Goal: Task Accomplishment & Management: Use online tool/utility

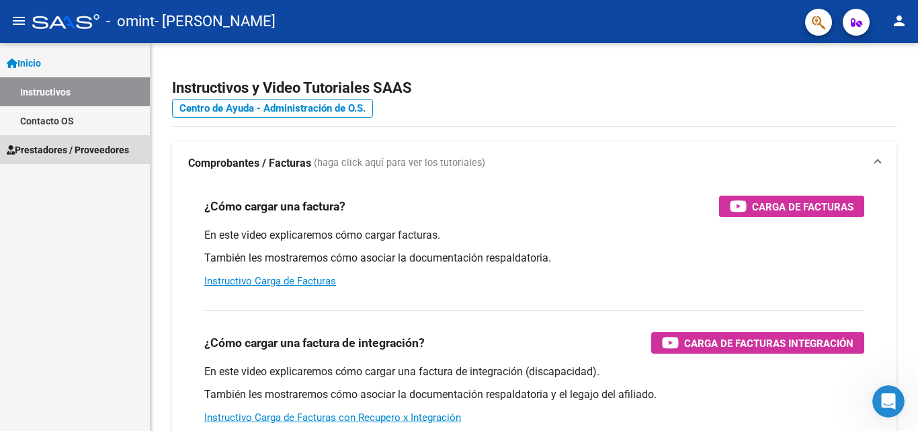
click at [56, 150] on span "Prestadores / Proveedores" at bounding box center [68, 150] width 122 height 15
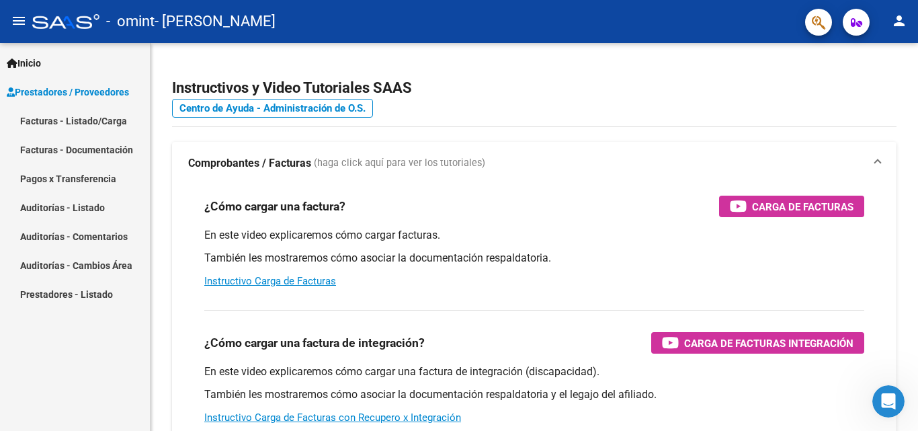
click at [119, 122] on link "Facturas - Listado/Carga" at bounding box center [75, 120] width 150 height 29
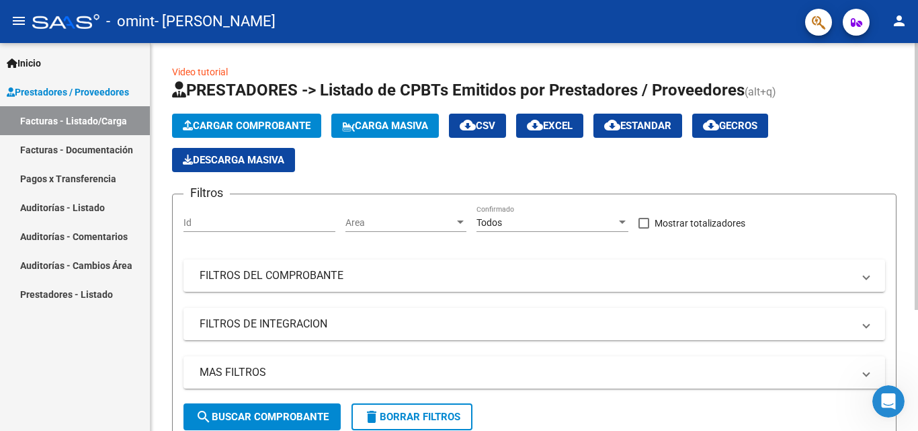
click at [304, 126] on span "Cargar Comprobante" at bounding box center [247, 126] width 128 height 12
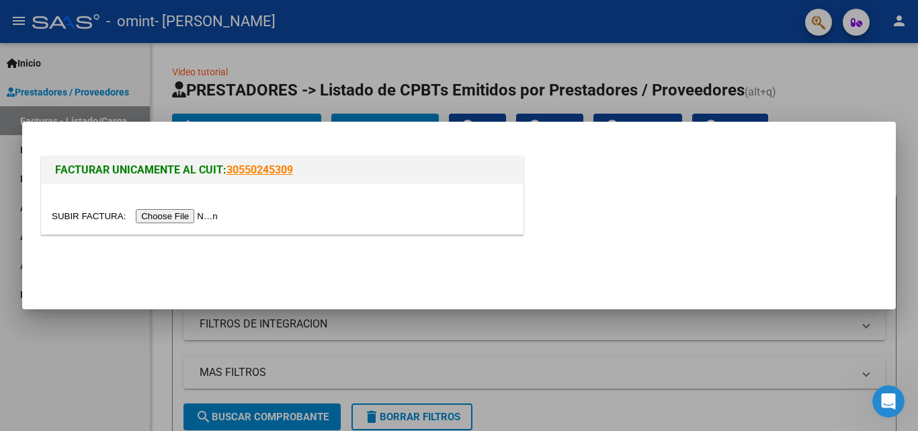
click at [872, 55] on div at bounding box center [459, 215] width 918 height 431
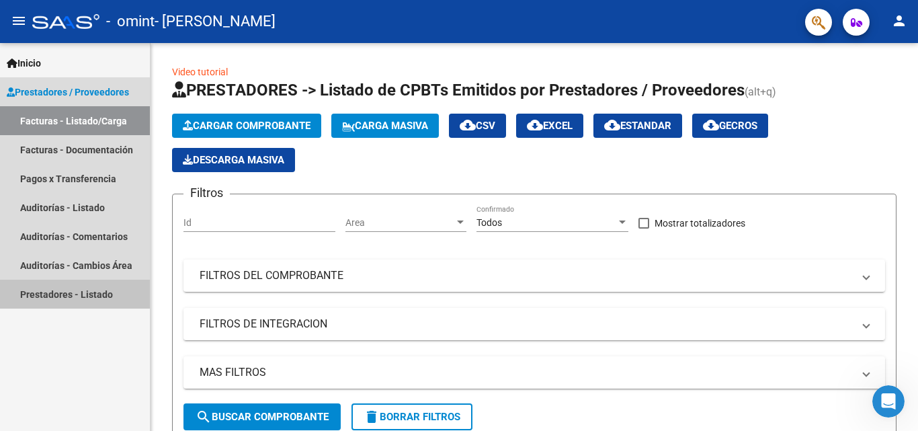
click at [106, 294] on link "Prestadores - Listado" at bounding box center [75, 294] width 150 height 29
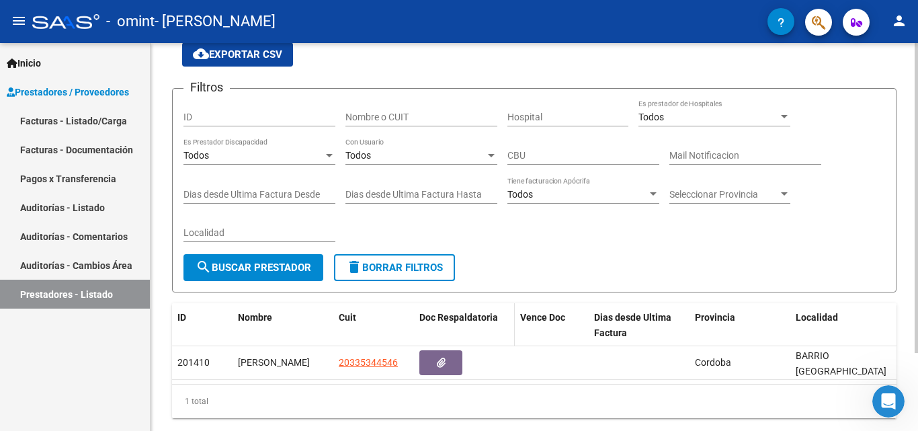
scroll to position [97, 0]
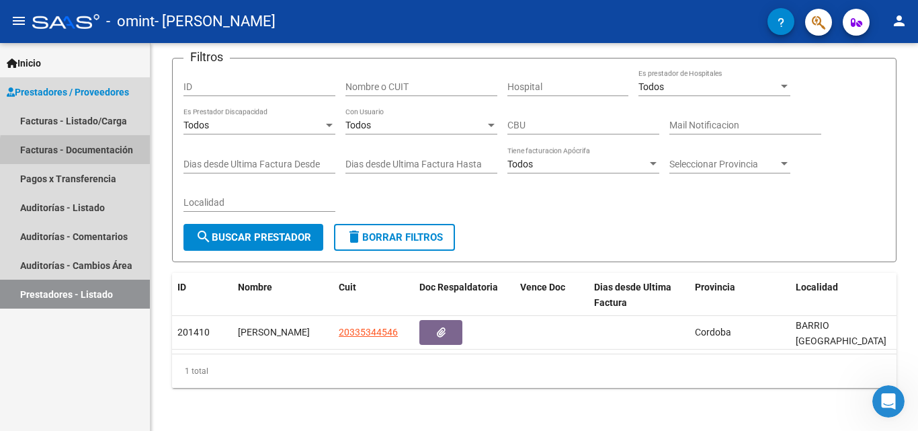
click at [129, 151] on link "Facturas - Documentación" at bounding box center [75, 149] width 150 height 29
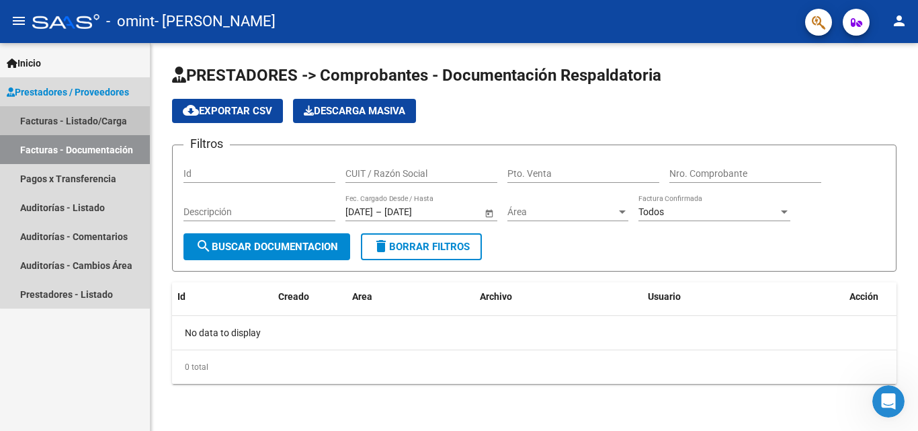
click at [106, 118] on link "Facturas - Listado/Carga" at bounding box center [75, 120] width 150 height 29
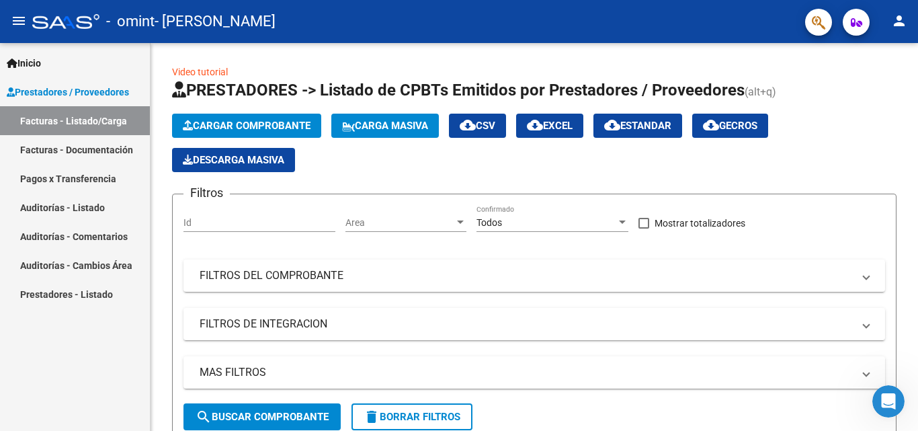
click at [903, 30] on button "person" at bounding box center [899, 21] width 27 height 27
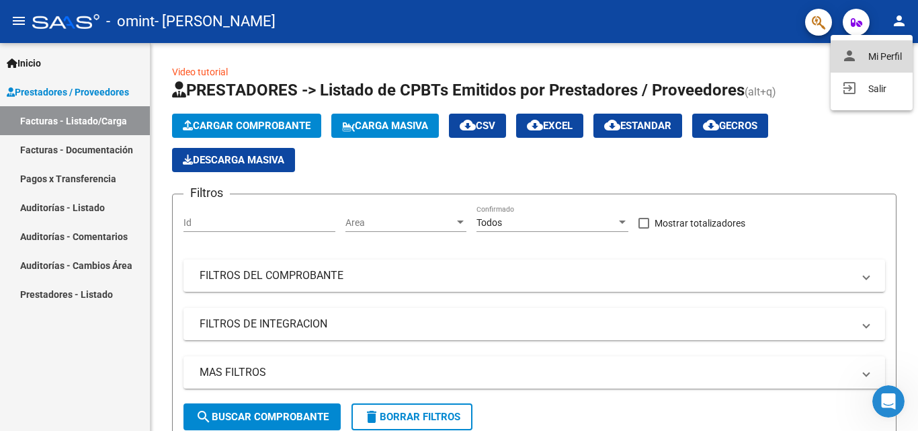
click at [871, 52] on button "person Mi Perfil" at bounding box center [872, 56] width 82 height 32
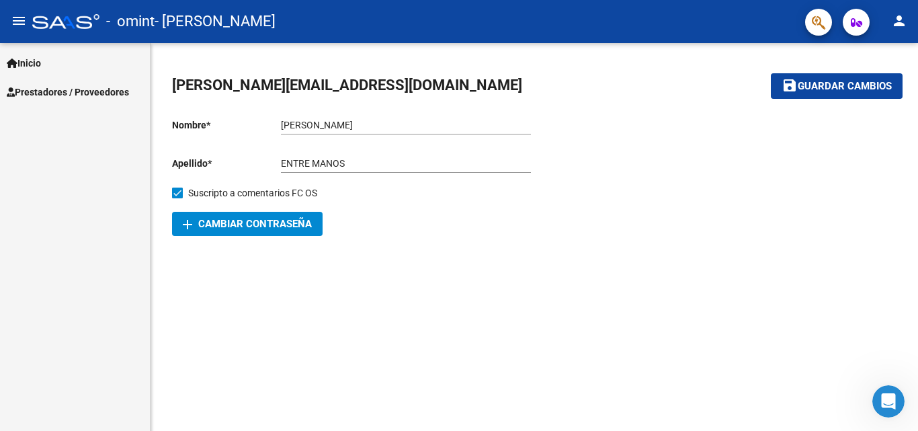
click at [41, 70] on span "Inicio" at bounding box center [24, 63] width 34 height 15
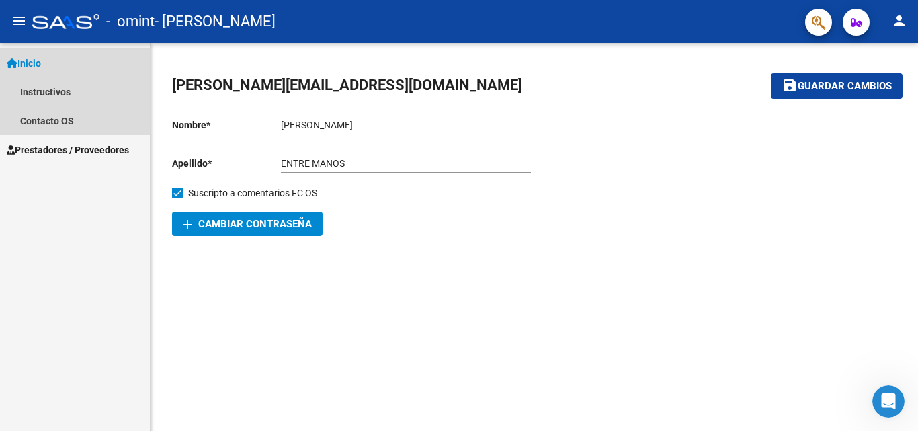
click at [52, 63] on link "Inicio" at bounding box center [75, 62] width 150 height 29
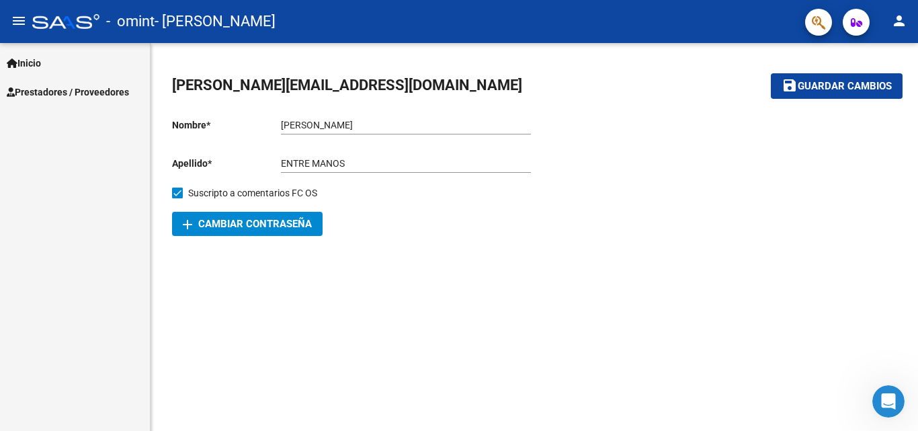
click at [65, 89] on span "Prestadores / Proveedores" at bounding box center [68, 92] width 122 height 15
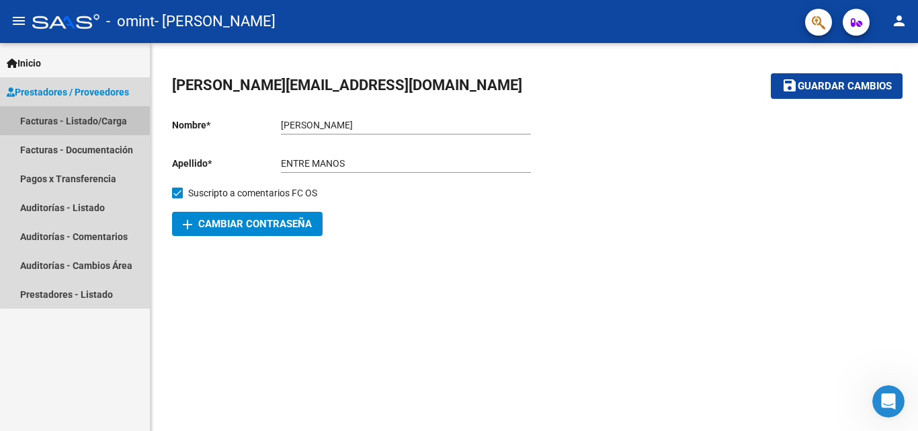
click at [77, 120] on link "Facturas - Listado/Carga" at bounding box center [75, 120] width 150 height 29
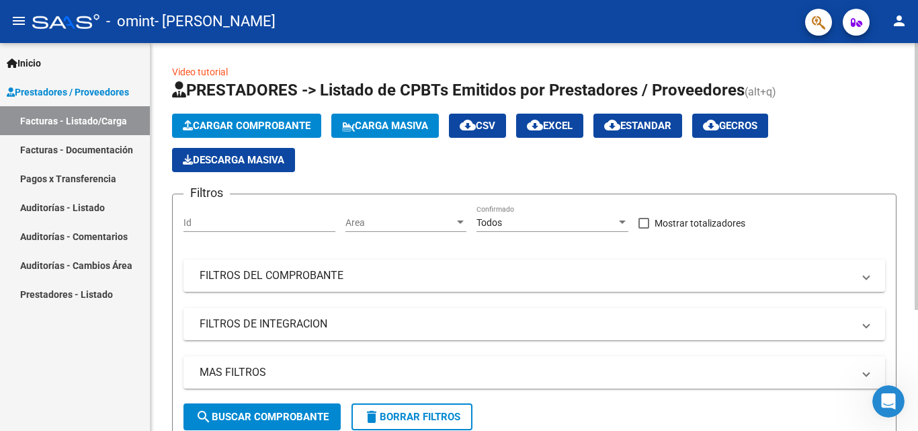
click at [272, 116] on button "Cargar Comprobante" at bounding box center [246, 126] width 149 height 24
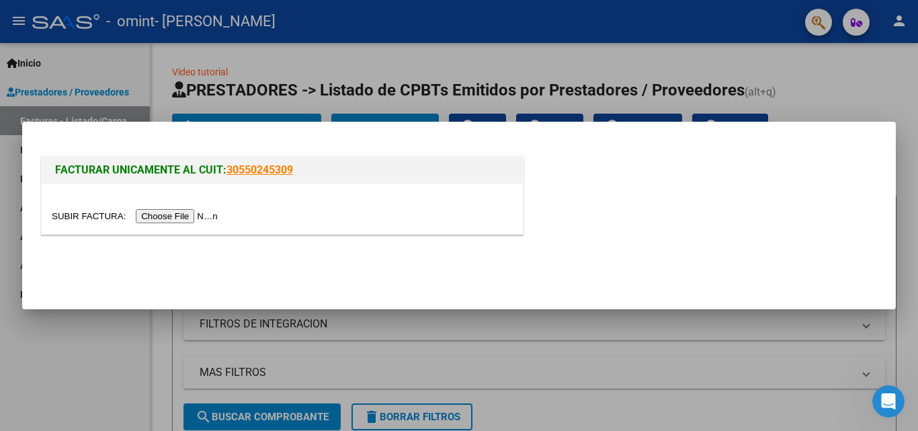
click at [196, 210] on input "file" at bounding box center [137, 216] width 170 height 14
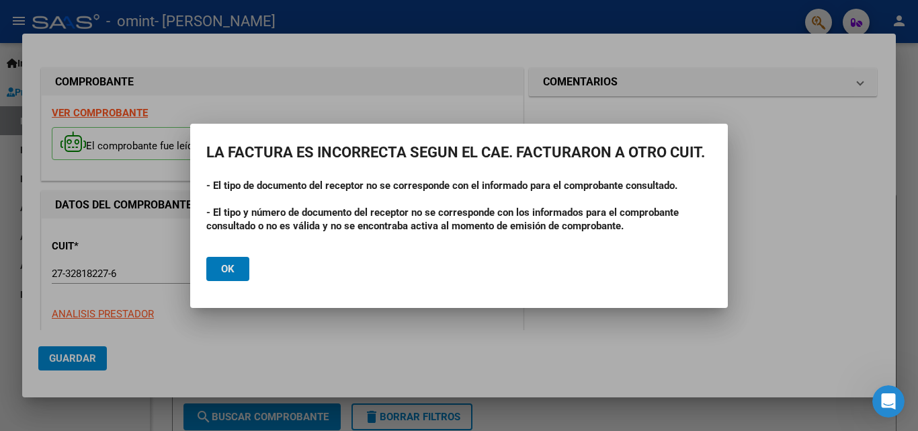
click at [226, 285] on mat-dialog-actions "Ok" at bounding box center [459, 269] width 506 height 46
click at [241, 267] on button "Ok" at bounding box center [227, 269] width 43 height 24
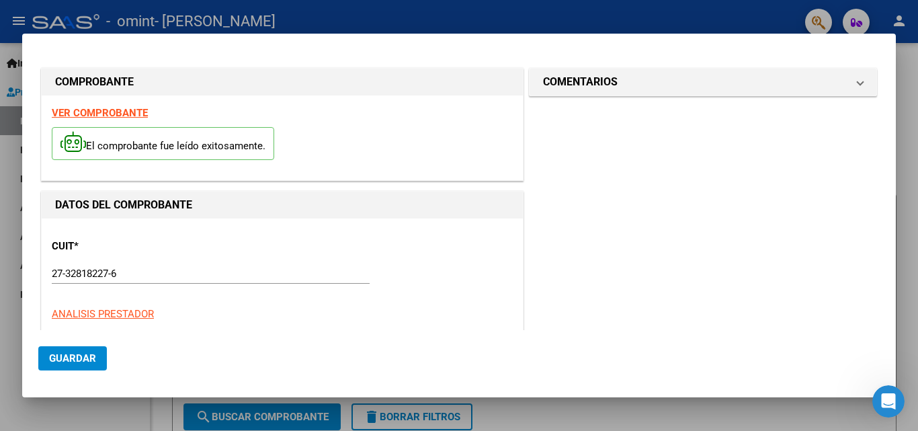
click at [537, 12] on div at bounding box center [459, 215] width 918 height 431
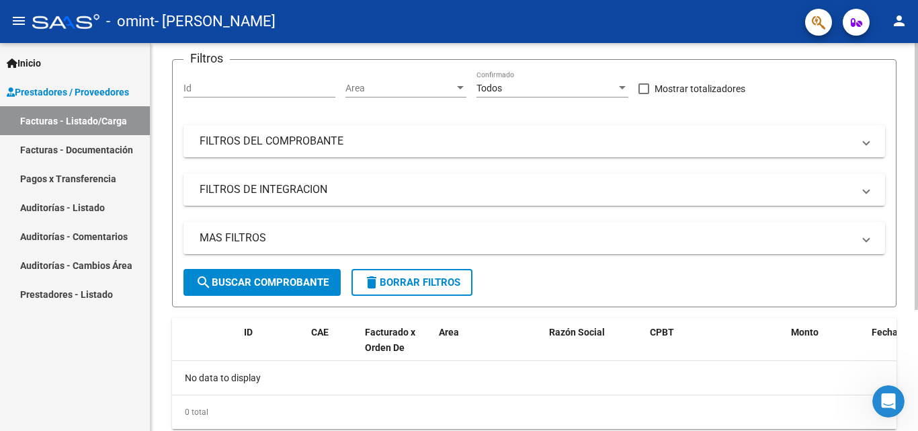
scroll to position [41, 0]
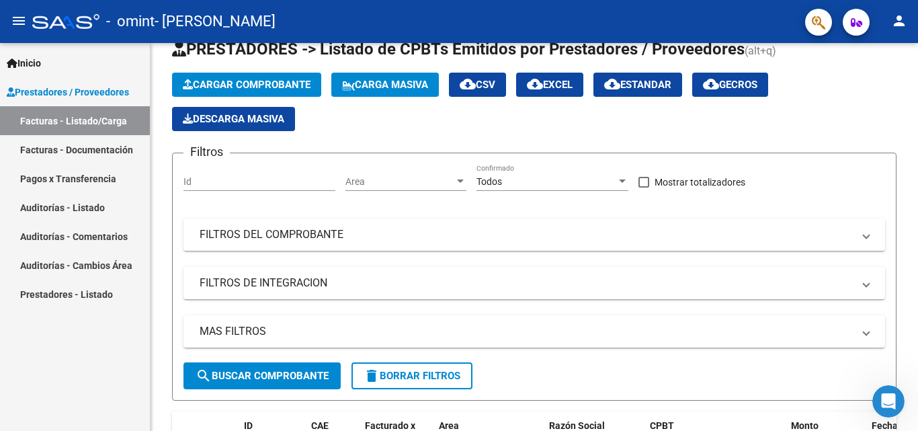
click at [103, 296] on link "Prestadores - Listado" at bounding box center [75, 294] width 150 height 29
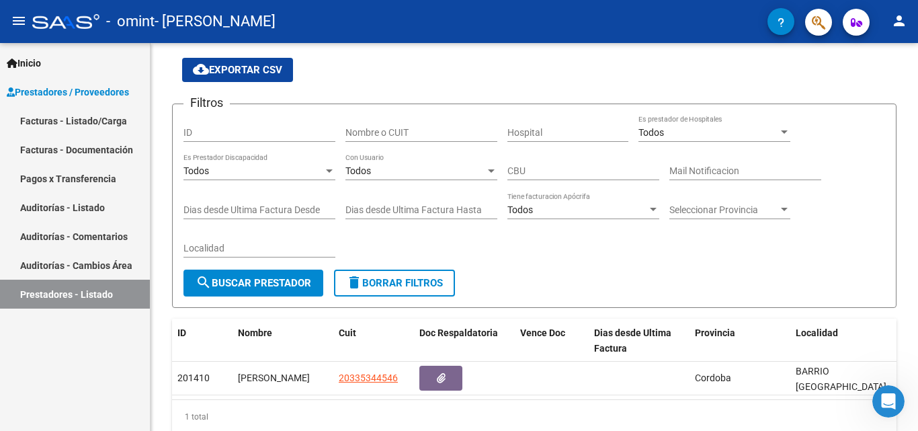
click at [774, 19] on button "button" at bounding box center [781, 21] width 27 height 27
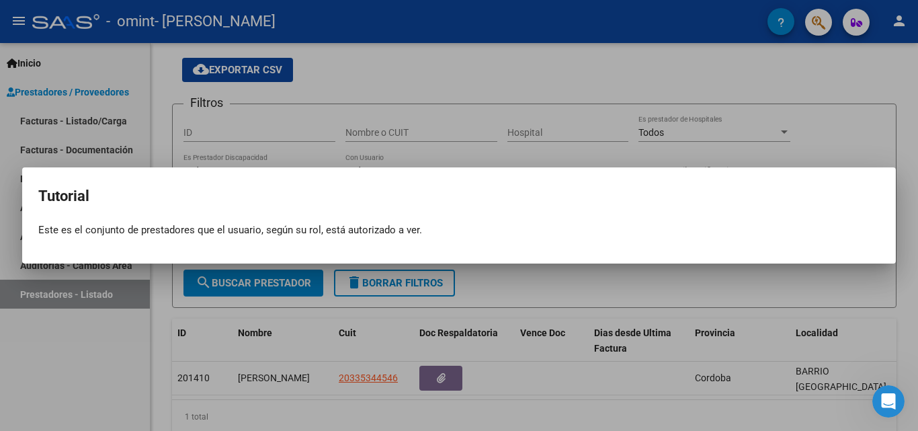
click at [773, 97] on div at bounding box center [459, 215] width 918 height 431
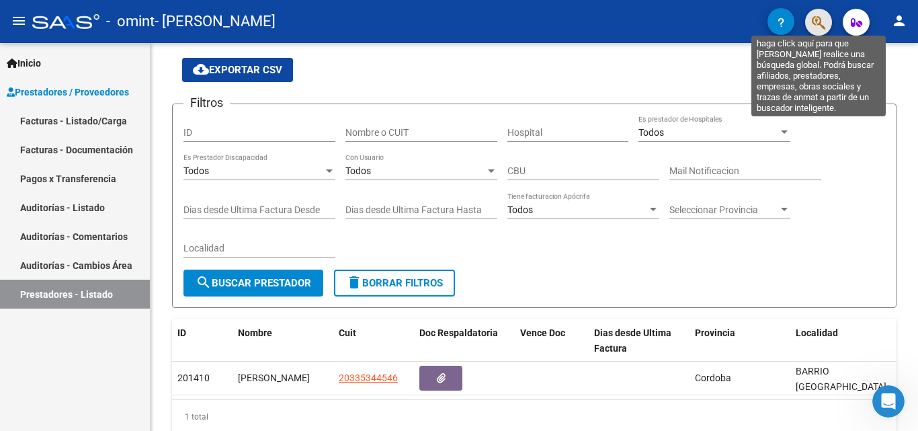
click at [821, 27] on icon "button" at bounding box center [818, 22] width 13 height 15
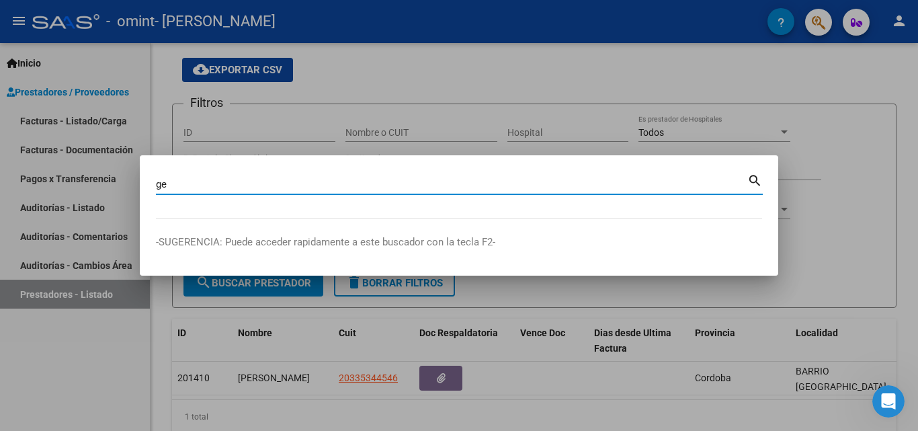
type input "g"
type input "n"
type input "neme"
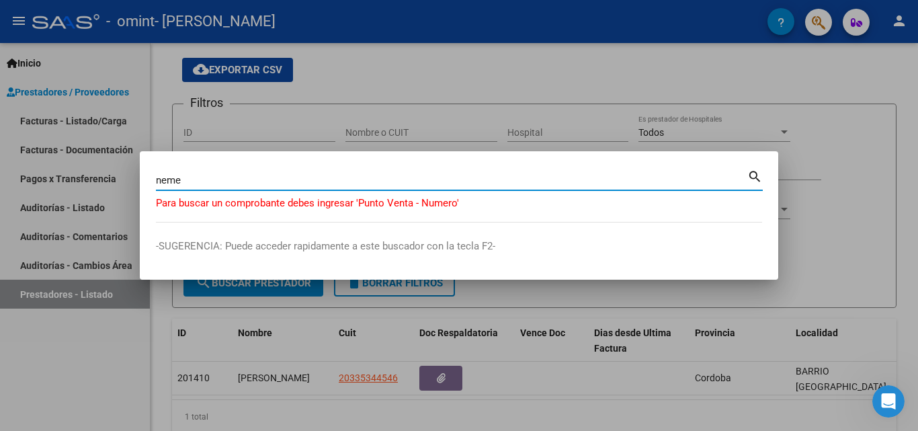
click at [828, 265] on div at bounding box center [459, 215] width 918 height 431
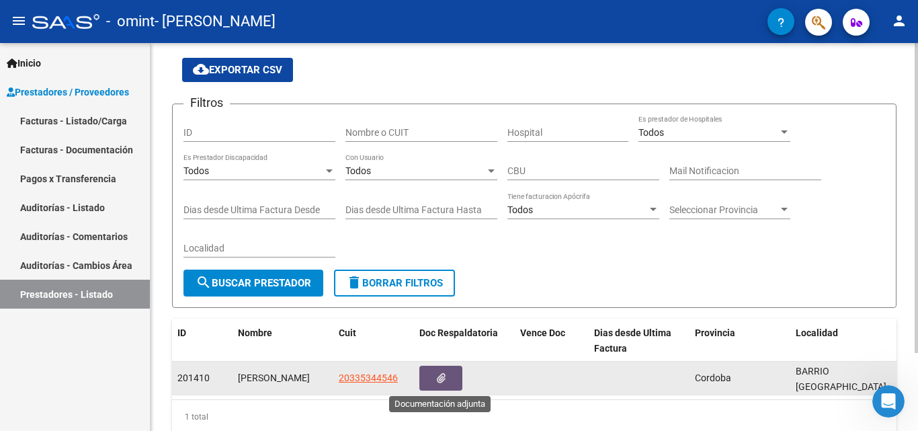
click at [451, 376] on button "button" at bounding box center [441, 378] width 43 height 25
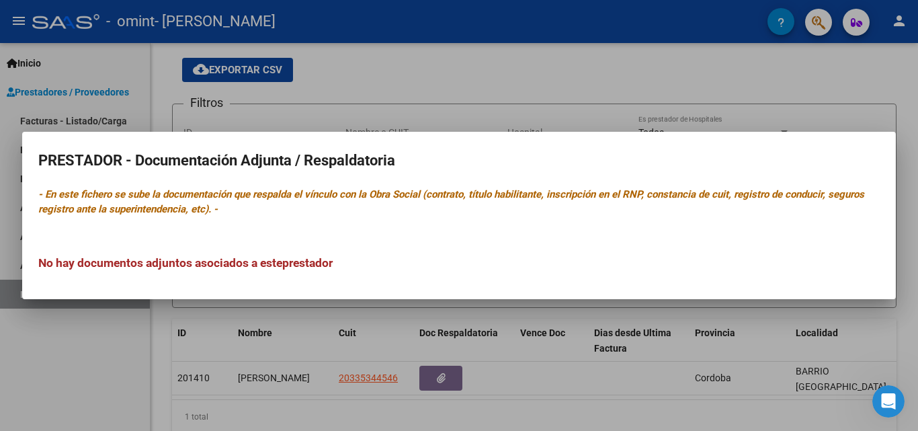
click at [522, 355] on div at bounding box center [459, 215] width 918 height 431
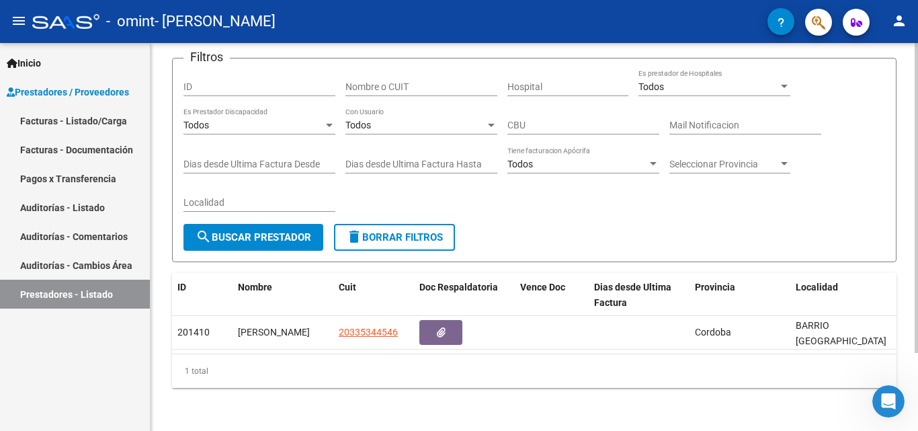
scroll to position [97, 0]
click at [78, 124] on link "Facturas - Listado/Carga" at bounding box center [75, 120] width 150 height 29
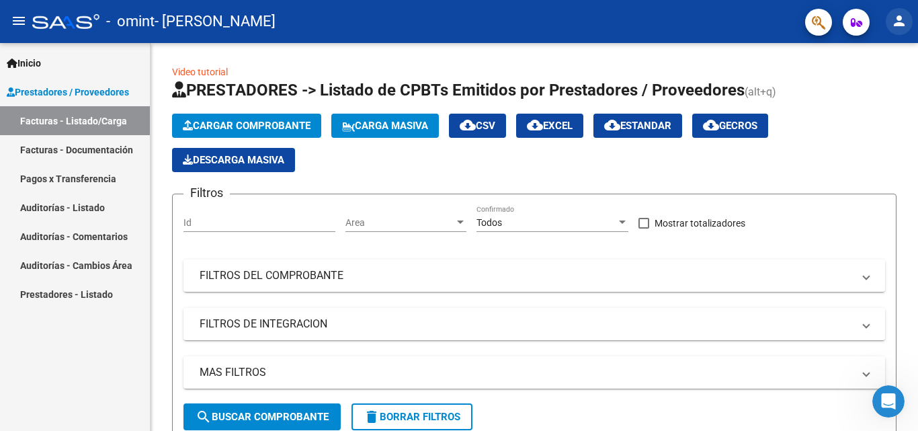
click at [896, 27] on mat-icon "person" at bounding box center [899, 21] width 16 height 16
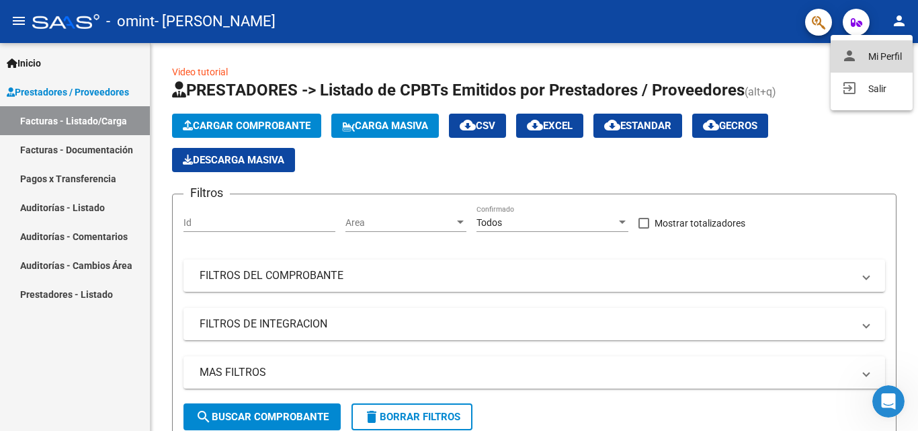
click at [891, 57] on button "person Mi Perfil" at bounding box center [872, 56] width 82 height 32
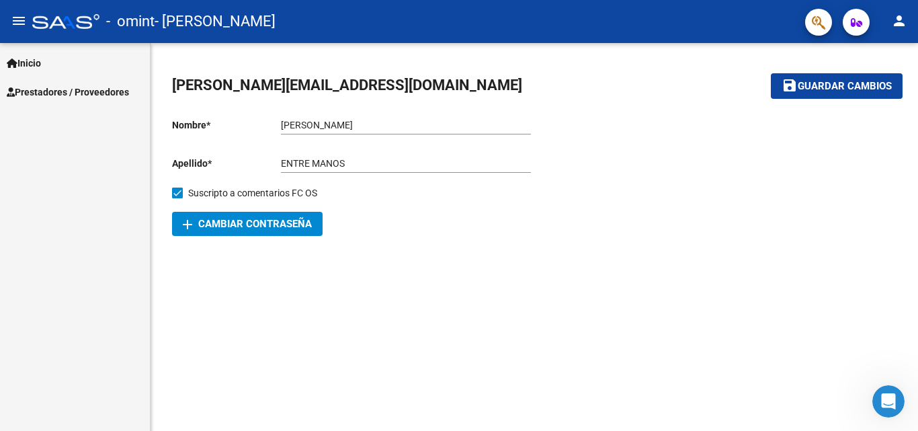
click at [56, 95] on span "Prestadores / Proveedores" at bounding box center [68, 92] width 122 height 15
click at [57, 95] on span "Prestadores / Proveedores" at bounding box center [68, 92] width 122 height 15
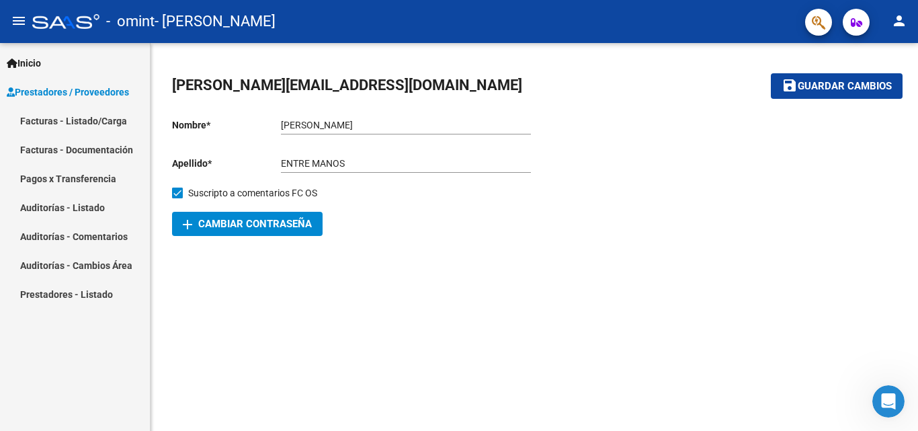
click at [111, 149] on link "Facturas - Documentación" at bounding box center [75, 149] width 150 height 29
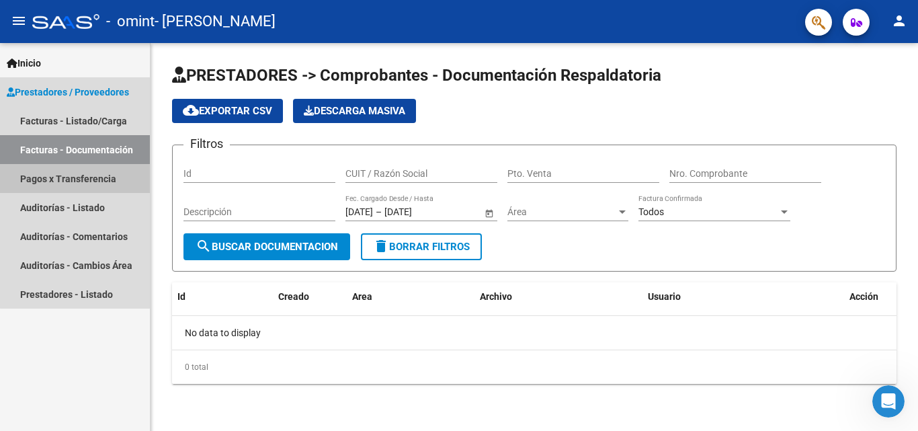
click at [101, 184] on link "Pagos x Transferencia" at bounding box center [75, 178] width 150 height 29
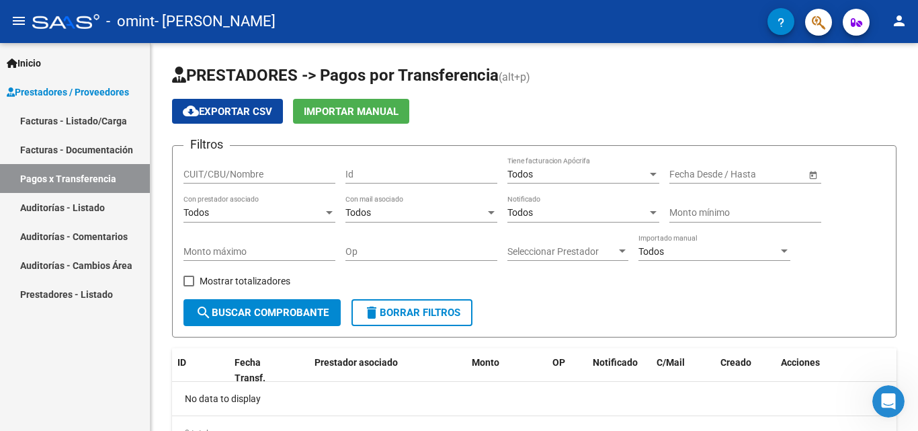
click at [83, 268] on link "Auditorías - Cambios Área" at bounding box center [75, 265] width 150 height 29
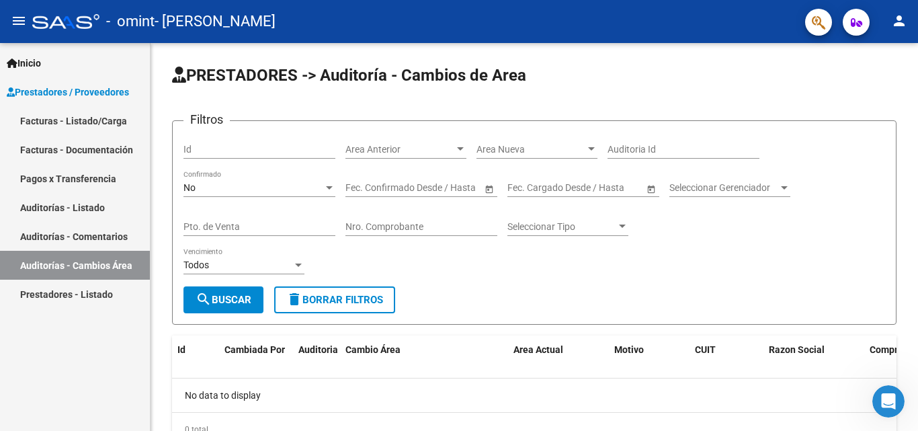
click at [108, 238] on link "Auditorías - Comentarios" at bounding box center [75, 236] width 150 height 29
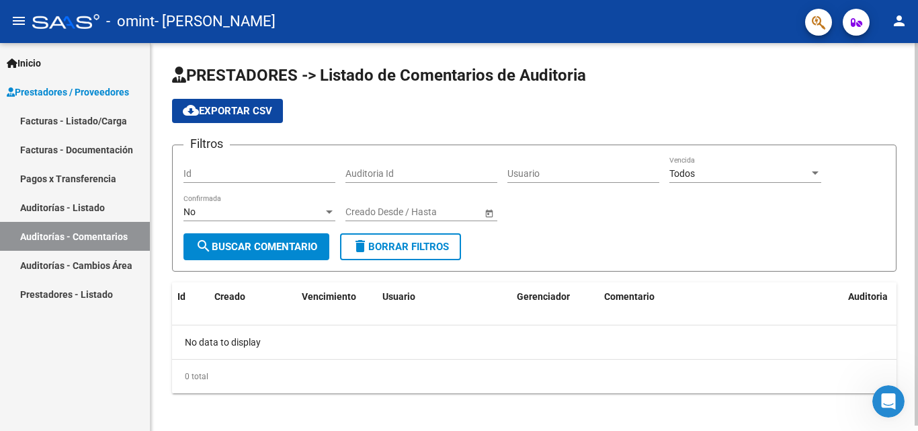
scroll to position [5, 0]
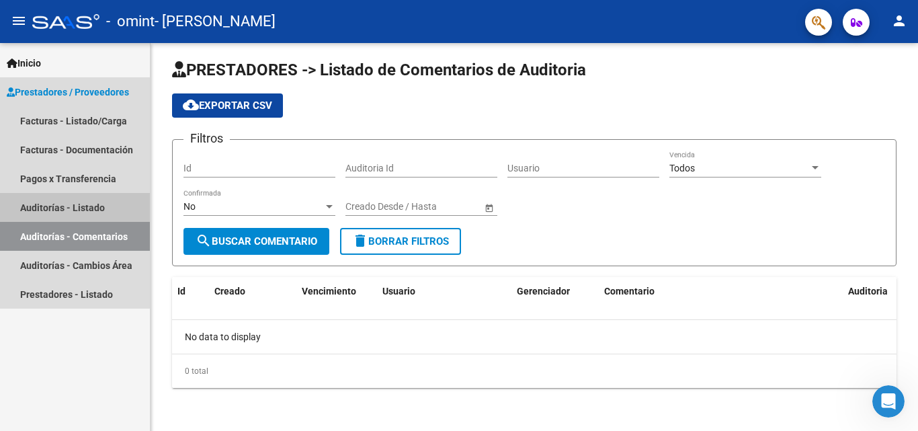
click at [76, 206] on link "Auditorías - Listado" at bounding box center [75, 207] width 150 height 29
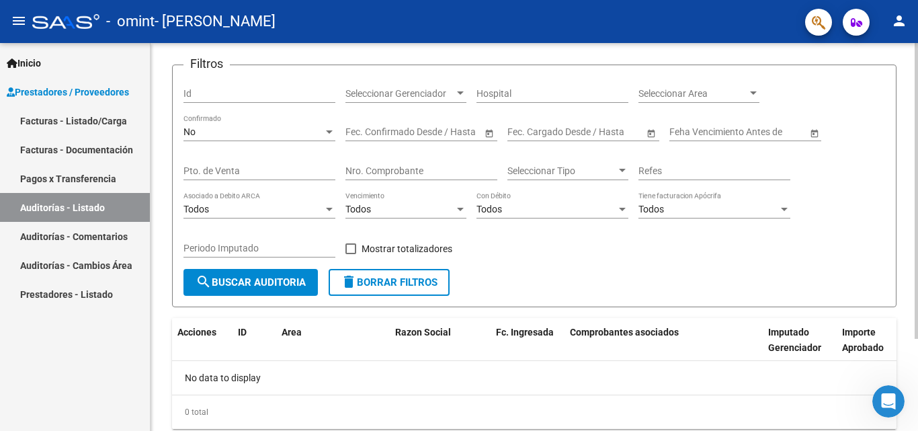
scroll to position [121, 0]
